Goal: Information Seeking & Learning: Learn about a topic

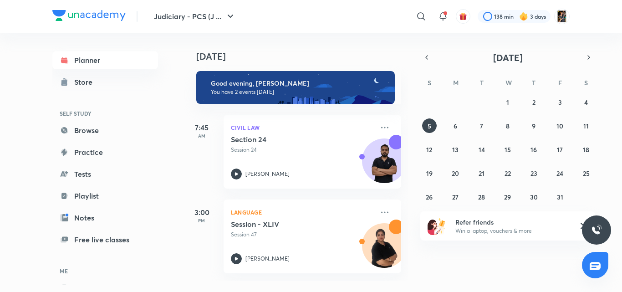
click at [423, 63] on div "[DATE]" at bounding box center [507, 57] width 175 height 13
click at [428, 54] on icon "button" at bounding box center [426, 57] width 7 height 8
click at [428, 197] on abbr "28" at bounding box center [428, 196] width 7 height 9
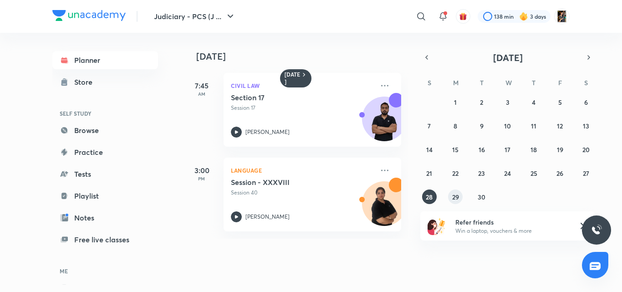
click at [456, 200] on abbr "29" at bounding box center [455, 196] width 7 height 9
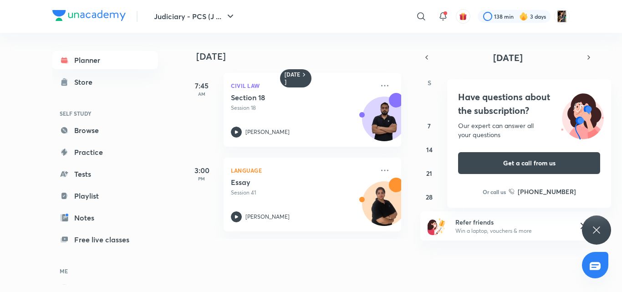
click at [594, 225] on icon at bounding box center [596, 229] width 11 height 11
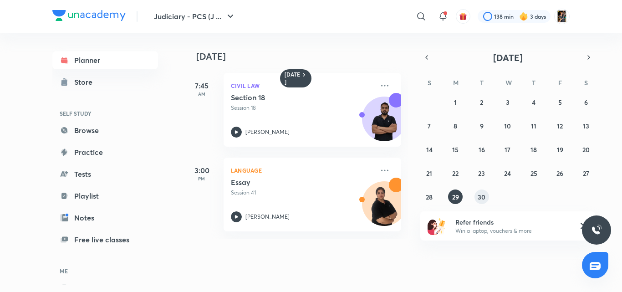
click at [479, 195] on abbr "30" at bounding box center [481, 196] width 8 height 9
click at [425, 192] on button "28" at bounding box center [429, 196] width 15 height 15
click at [290, 105] on p "Session 17" at bounding box center [302, 108] width 143 height 8
click at [455, 194] on abbr "29" at bounding box center [455, 196] width 7 height 9
click at [279, 130] on div "[PERSON_NAME]" at bounding box center [302, 131] width 143 height 11
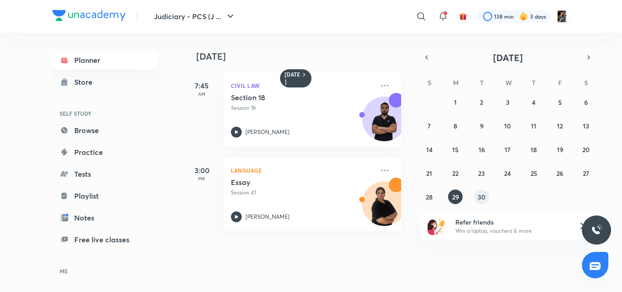
click at [485, 200] on abbr "30" at bounding box center [481, 196] width 8 height 9
click at [263, 108] on p "Session 19" at bounding box center [302, 108] width 143 height 8
click at [459, 197] on button "29" at bounding box center [455, 196] width 15 height 15
click at [247, 142] on div "Civil Law Section 18 Session 18 [PERSON_NAME]" at bounding box center [311, 110] width 177 height 74
